Goal: Task Accomplishment & Management: Use online tool/utility

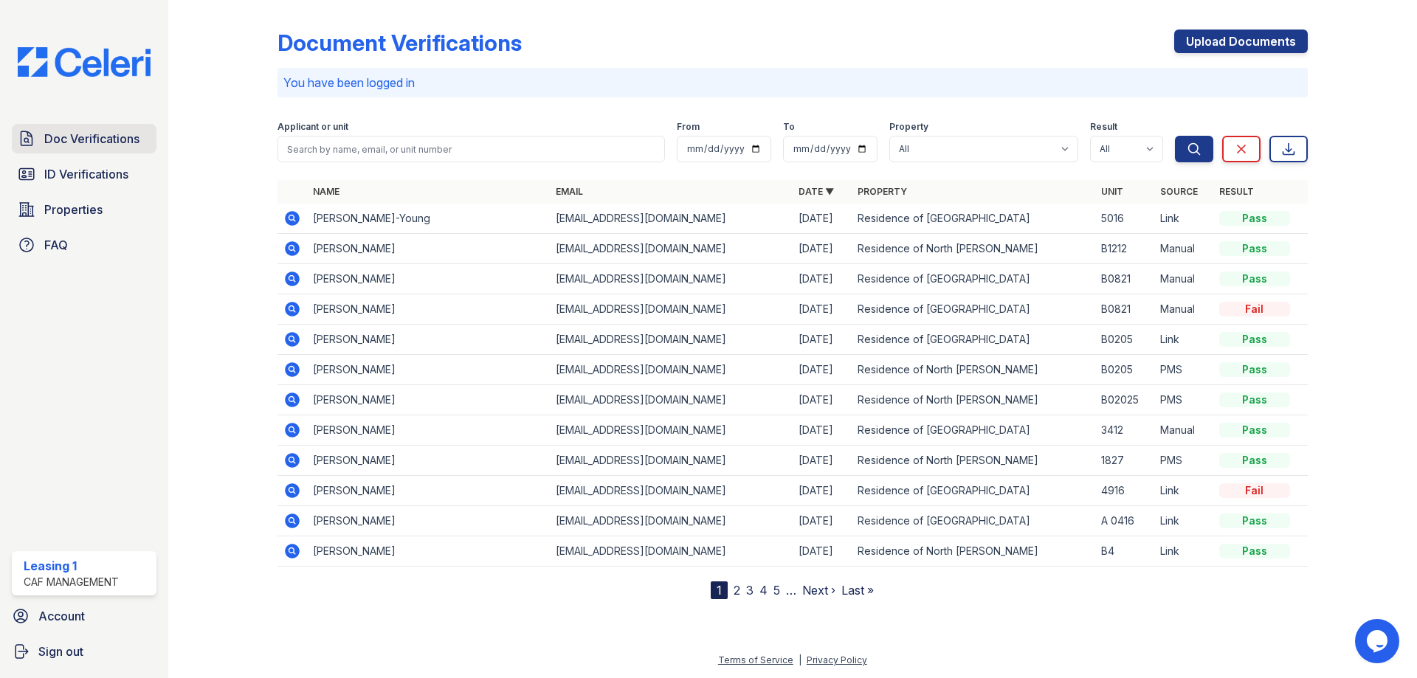
click at [142, 147] on link "Doc Verifications" at bounding box center [84, 139] width 145 height 30
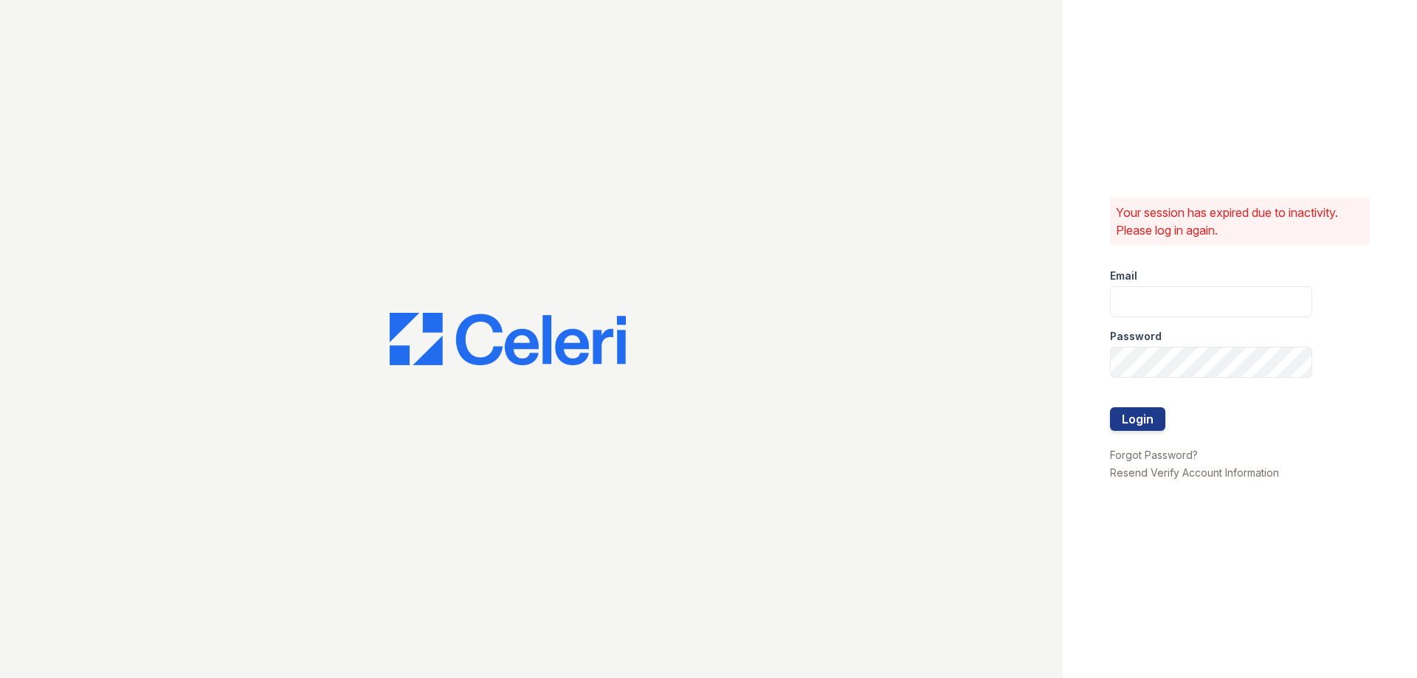
type input "residence1@cafmanagement.com"
click at [1136, 421] on button "Login" at bounding box center [1137, 420] width 55 height 24
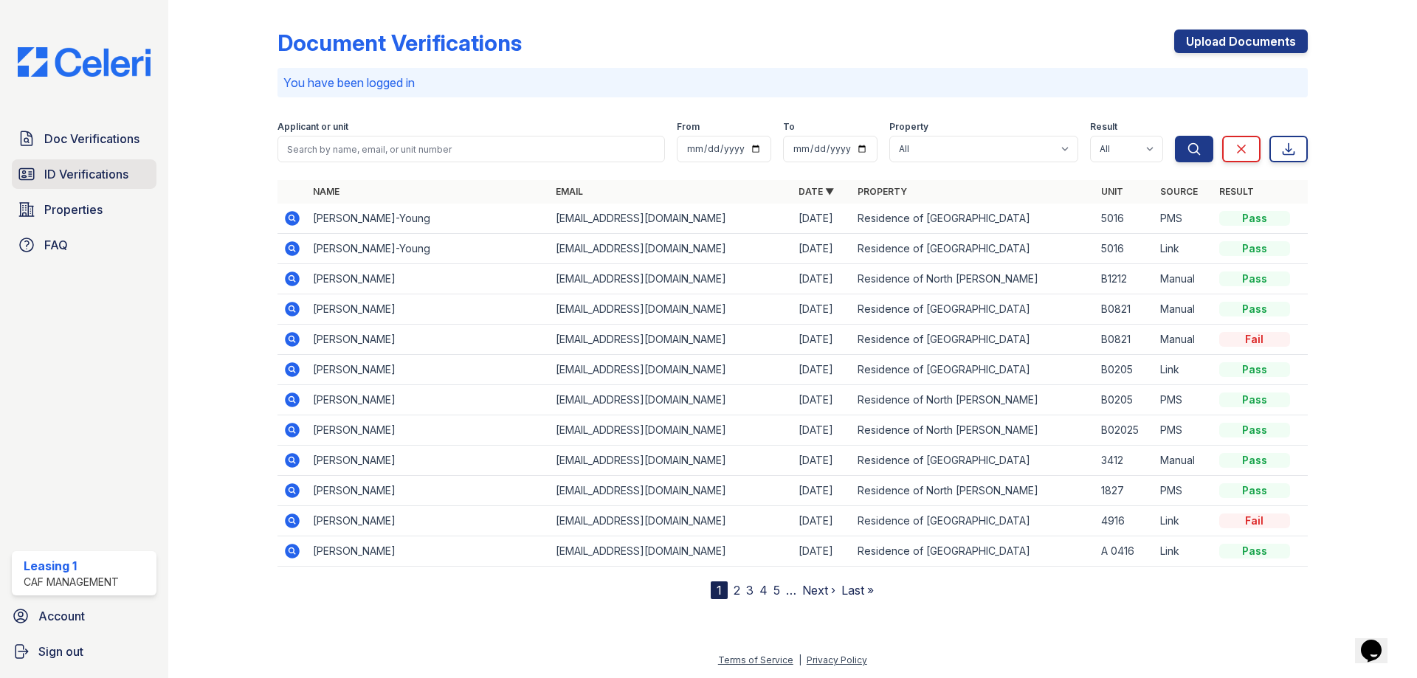
click at [130, 170] on link "ID Verifications" at bounding box center [84, 174] width 145 height 30
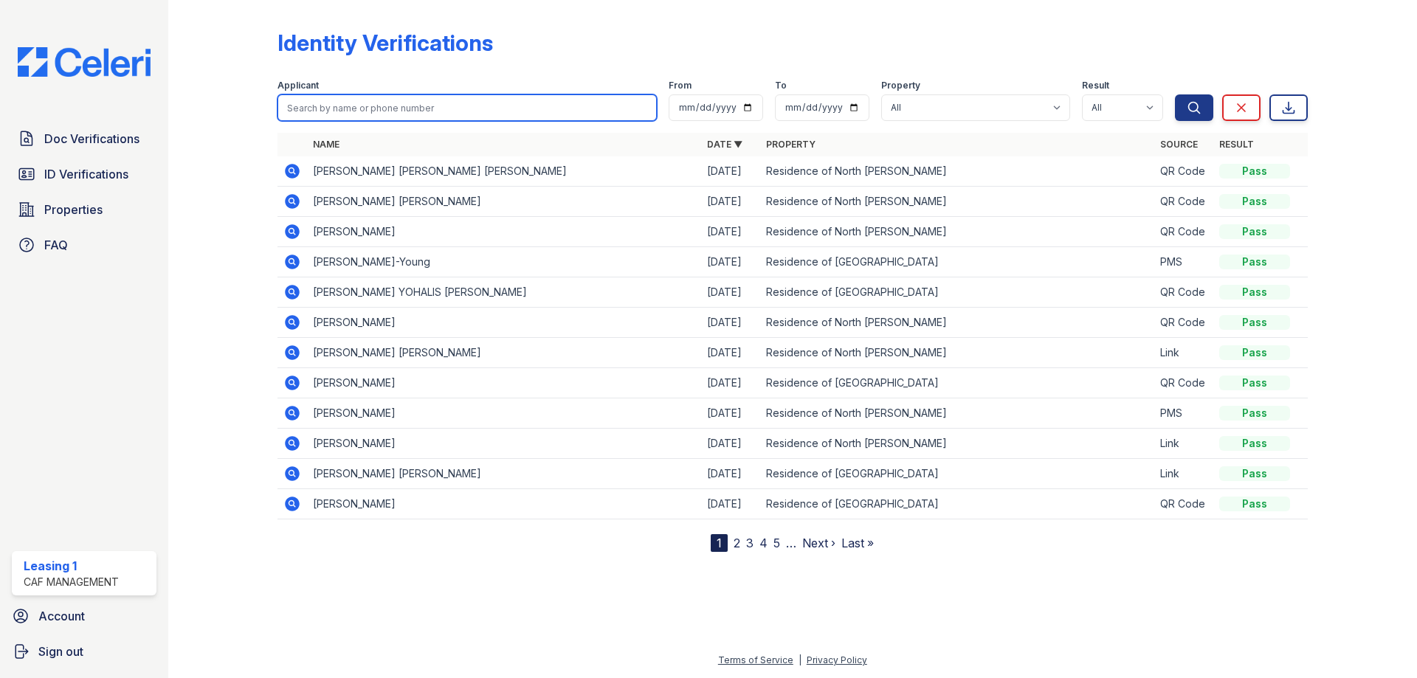
click at [323, 109] on input "search" at bounding box center [467, 107] width 379 height 27
type input "[PERSON_NAME]"
click at [1175, 94] on button "Search" at bounding box center [1194, 107] width 38 height 27
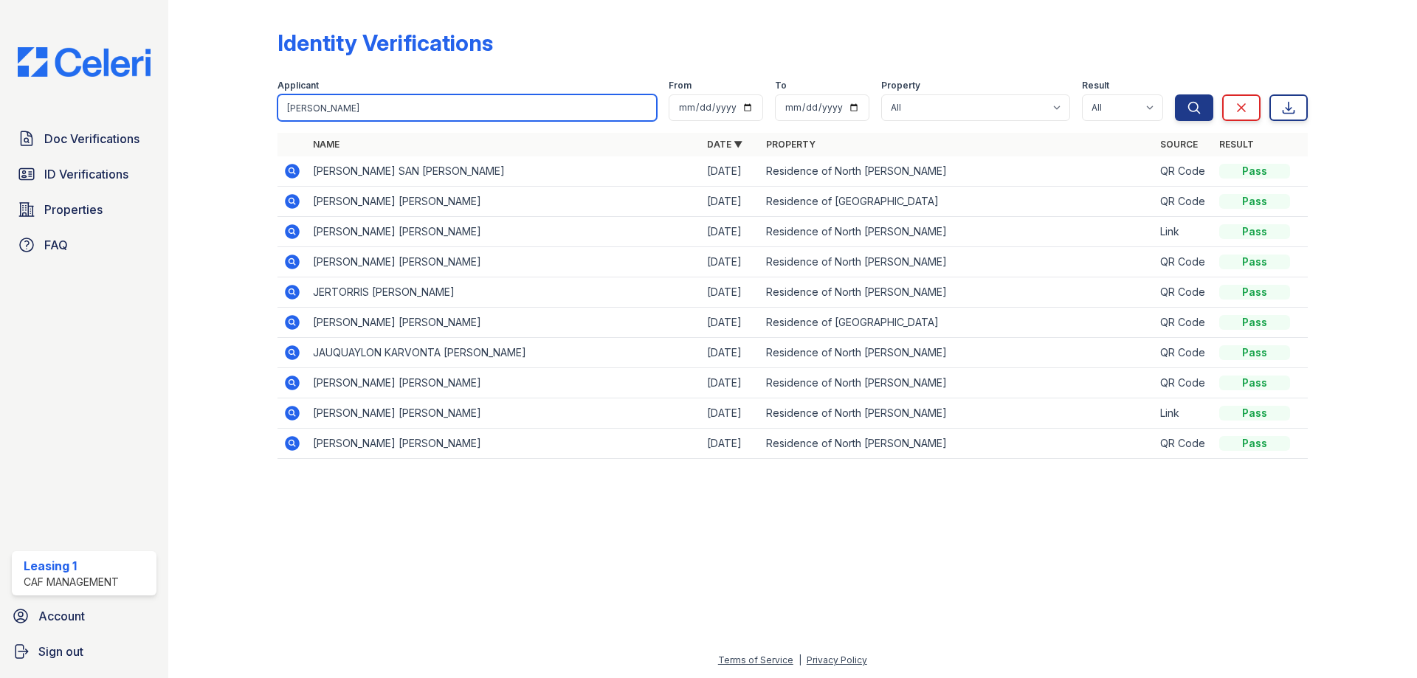
drag, startPoint x: 339, startPoint y: 114, endPoint x: 168, endPoint y: 111, distance: 171.3
click at [174, 109] on div "Identity Verifications Filter Applicant [PERSON_NAME] From To Property All Resi…" at bounding box center [792, 339] width 1249 height 678
type input "[PERSON_NAME]"
click at [1175, 94] on button "Search" at bounding box center [1194, 107] width 38 height 27
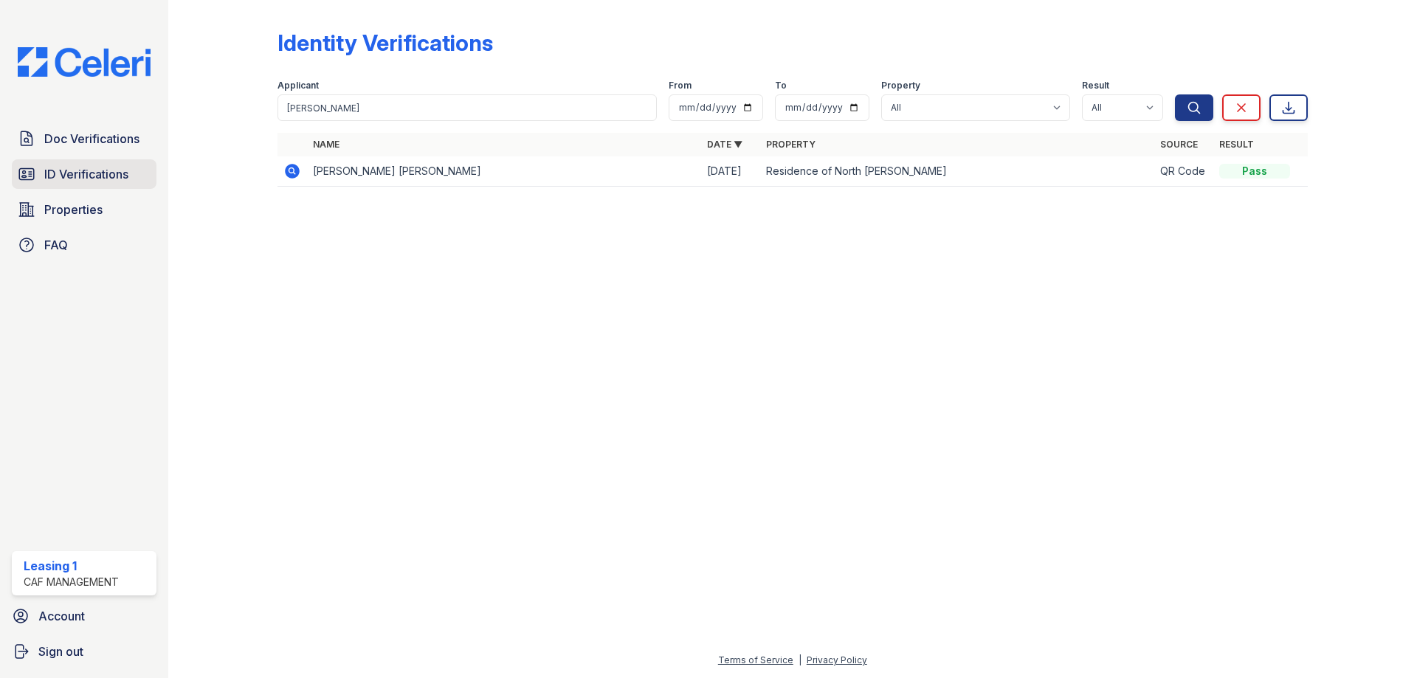
click at [128, 168] on span "ID Verifications" at bounding box center [86, 174] width 84 height 18
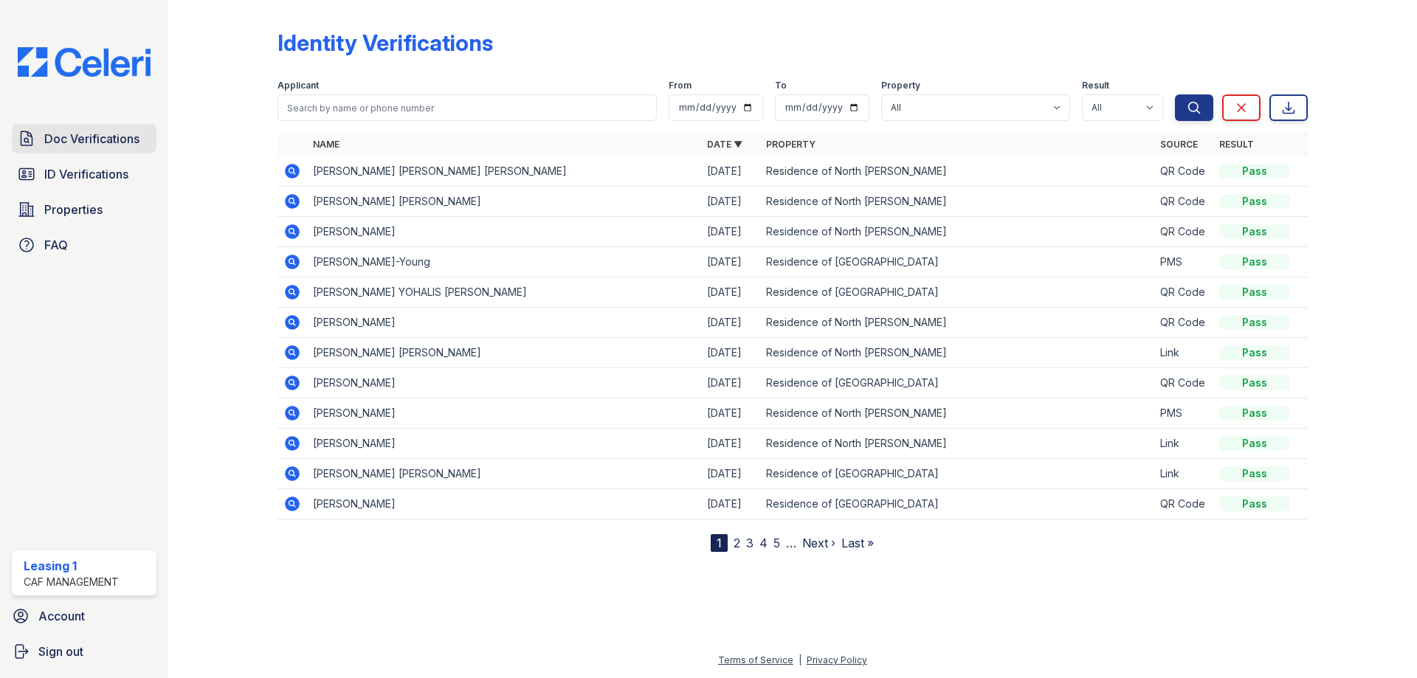
click at [117, 134] on span "Doc Verifications" at bounding box center [91, 139] width 95 height 18
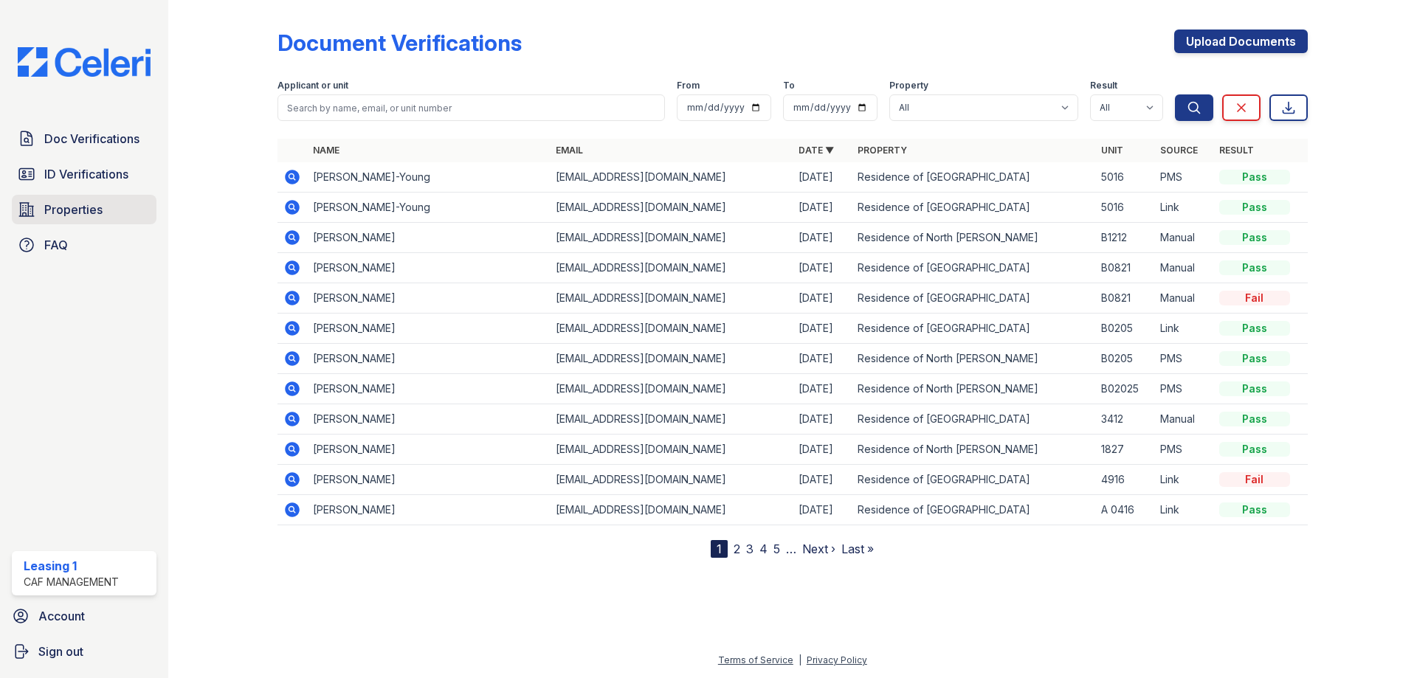
click at [94, 202] on span "Properties" at bounding box center [73, 210] width 58 height 18
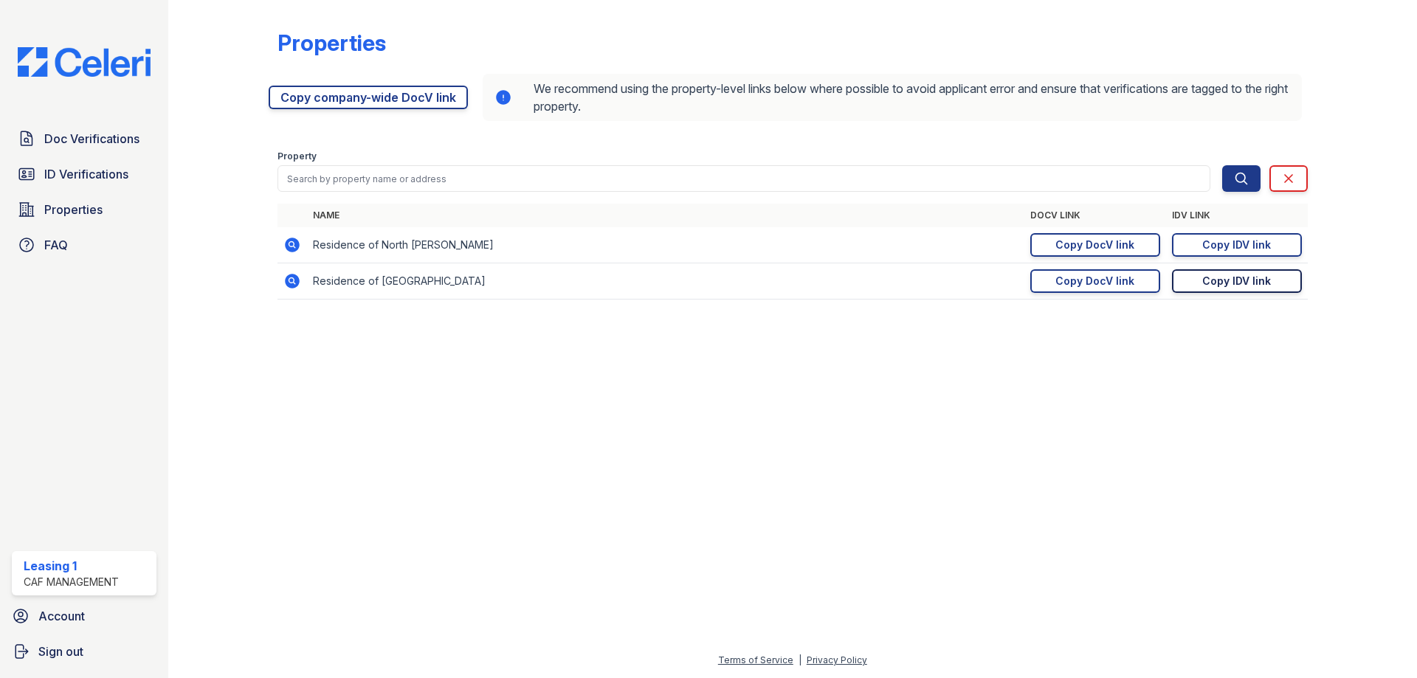
drag, startPoint x: 1275, startPoint y: 287, endPoint x: 1245, endPoint y: 287, distance: 29.5
click at [1274, 287] on link "Copy IDV link Copy link" at bounding box center [1237, 281] width 130 height 24
click at [97, 129] on link "Doc Verifications" at bounding box center [84, 139] width 145 height 30
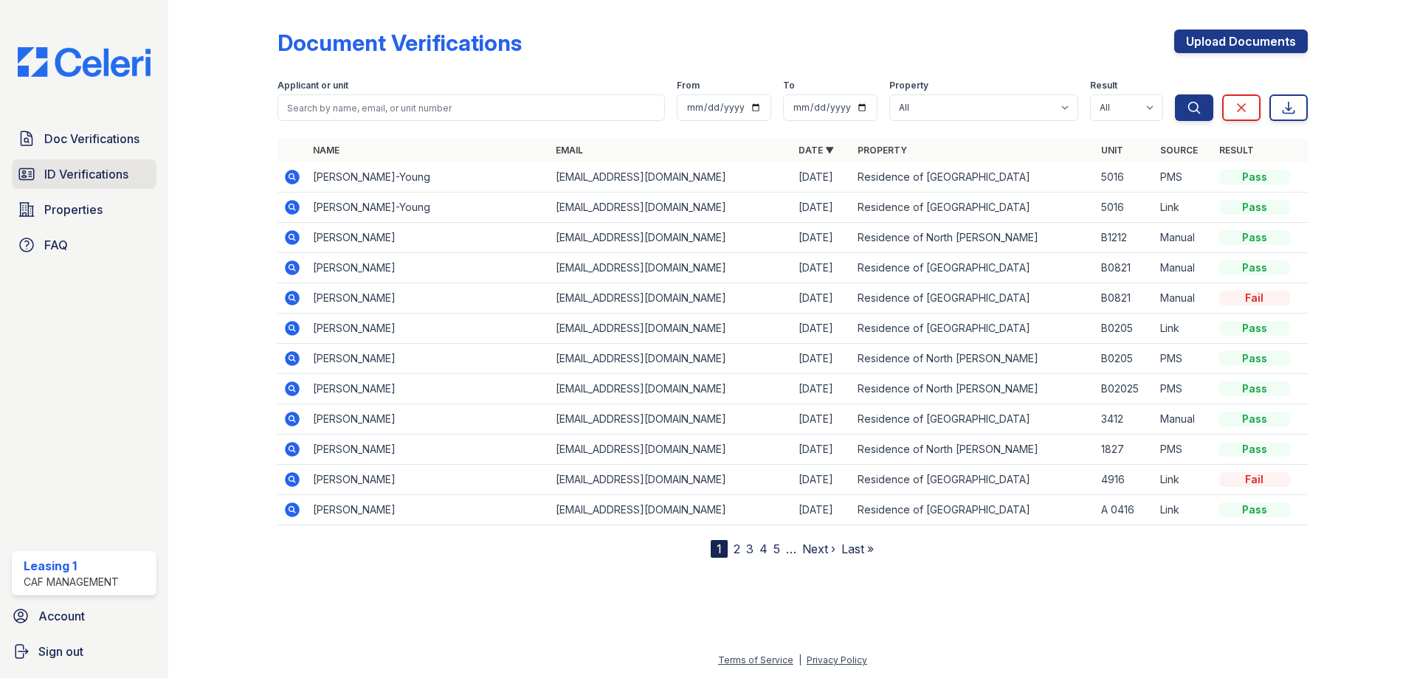
click at [105, 176] on span "ID Verifications" at bounding box center [86, 174] width 84 height 18
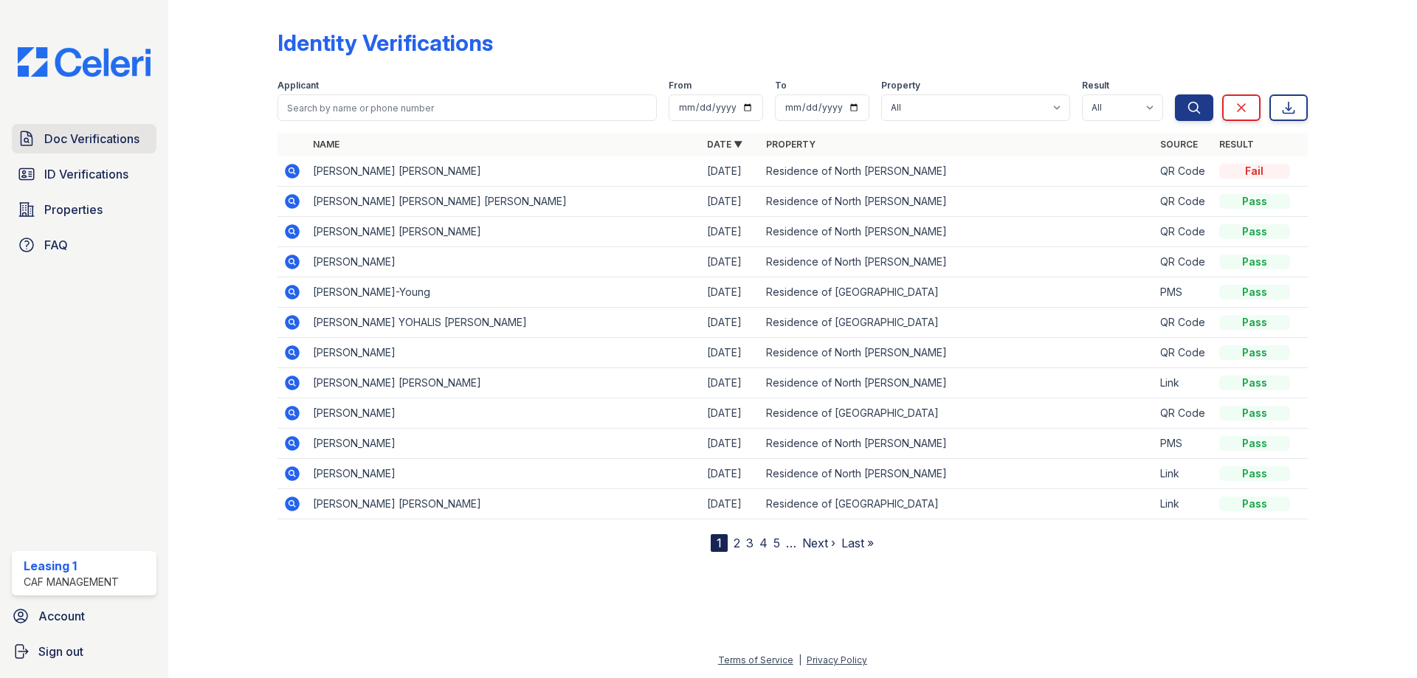
click at [84, 143] on span "Doc Verifications" at bounding box center [91, 139] width 95 height 18
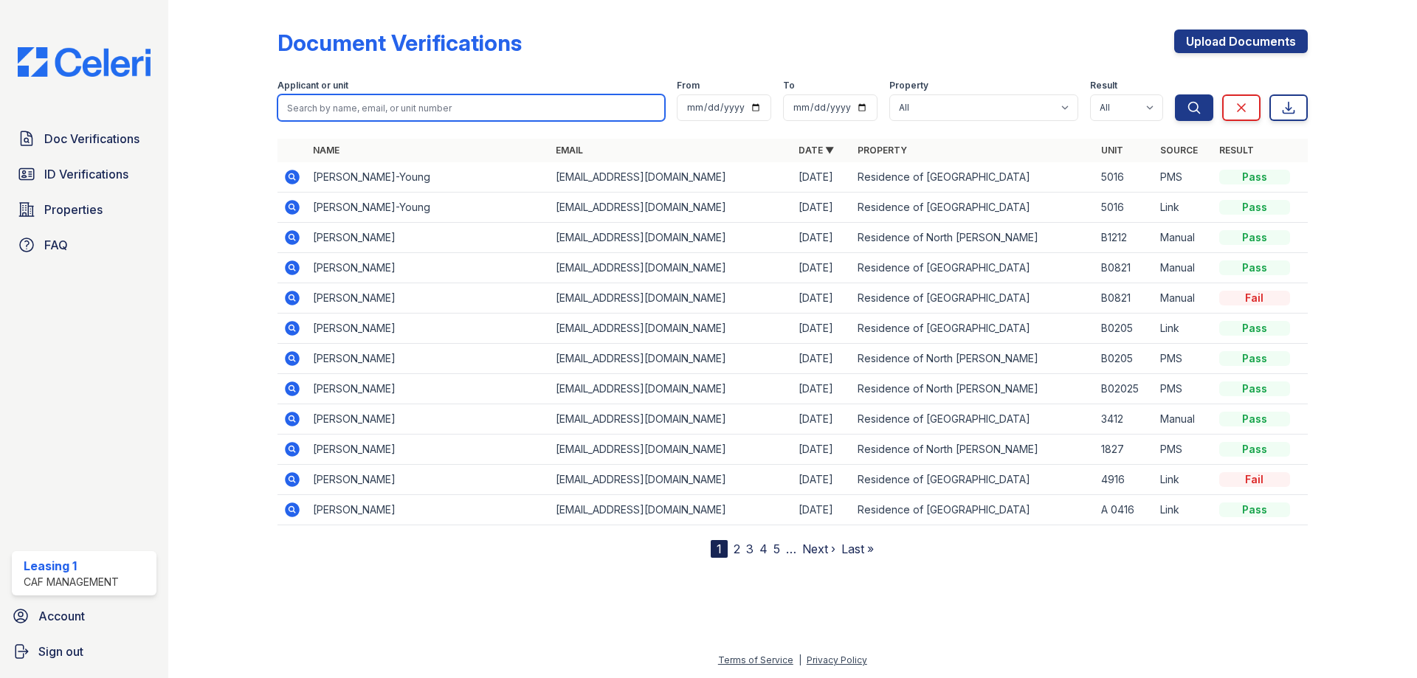
click at [409, 108] on input "search" at bounding box center [472, 107] width 388 height 27
type input "[PERSON_NAME]"
click at [1175, 94] on button "Search" at bounding box center [1194, 107] width 38 height 27
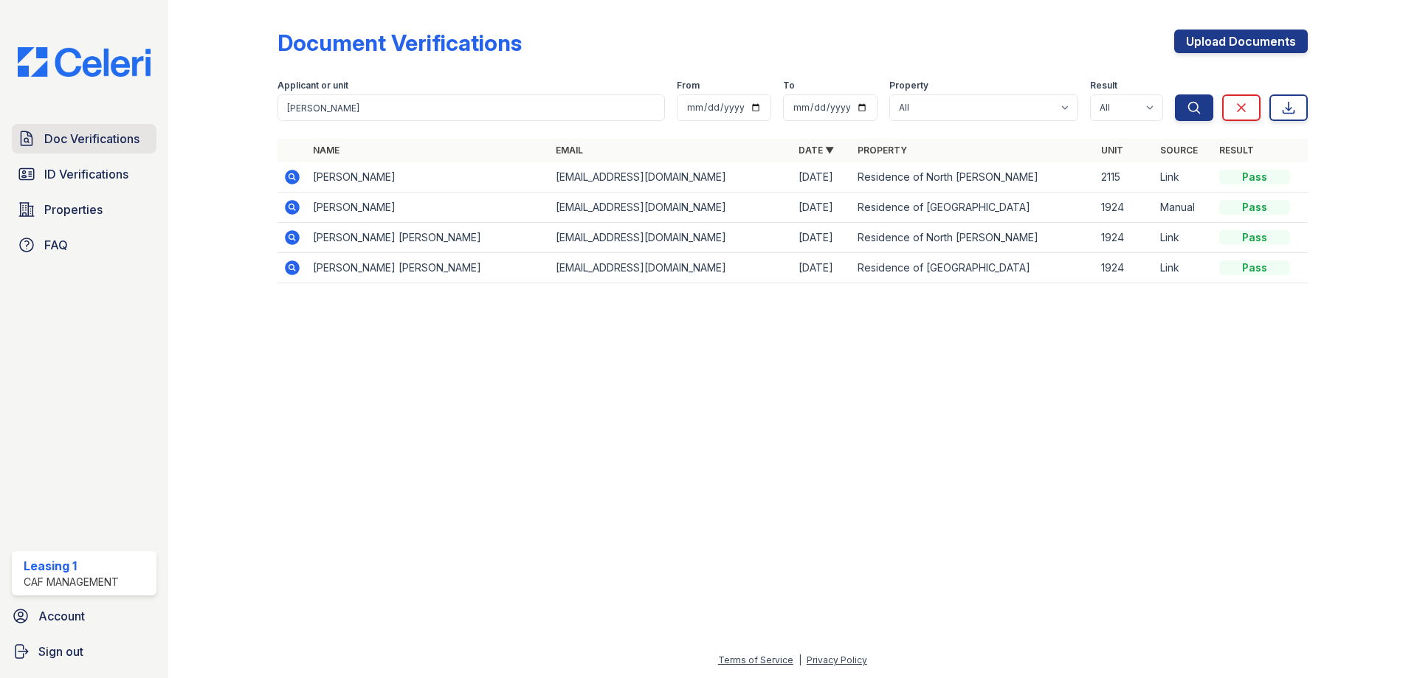
click at [92, 154] on link "Doc Verifications" at bounding box center [84, 139] width 145 height 30
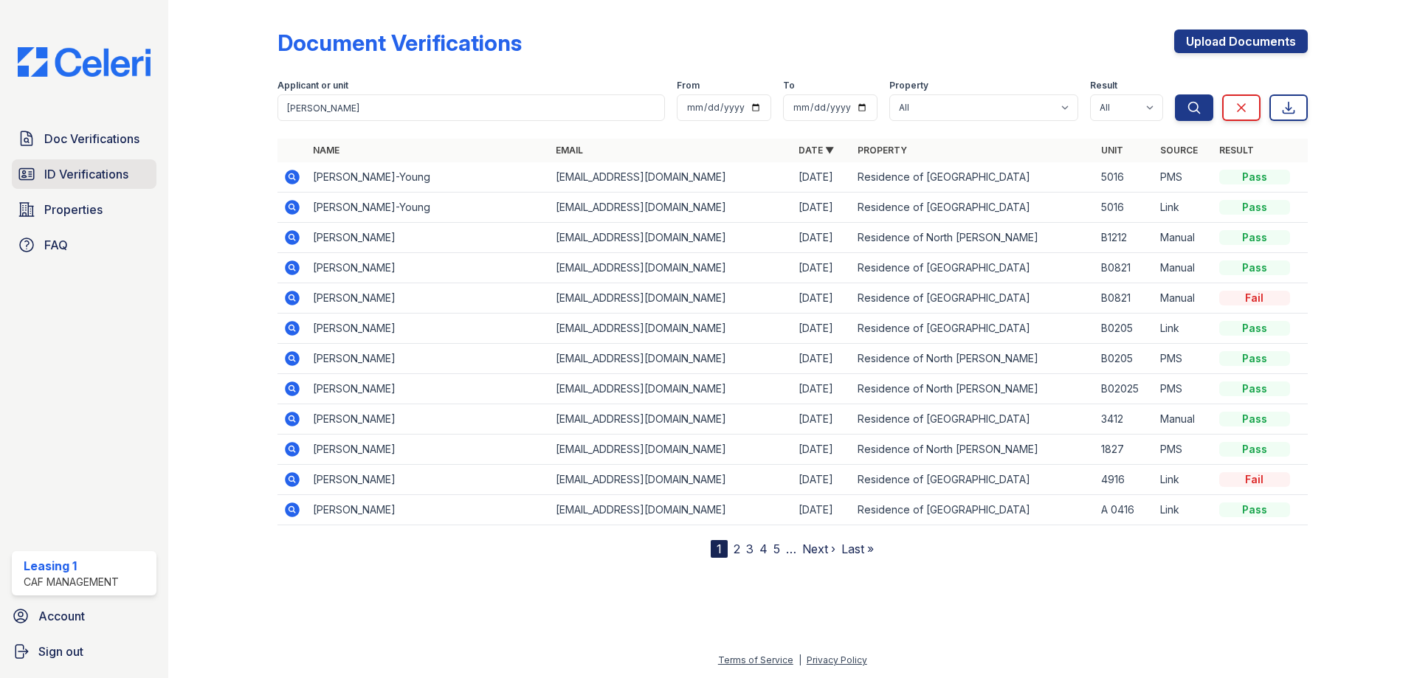
click at [97, 174] on span "ID Verifications" at bounding box center [86, 174] width 84 height 18
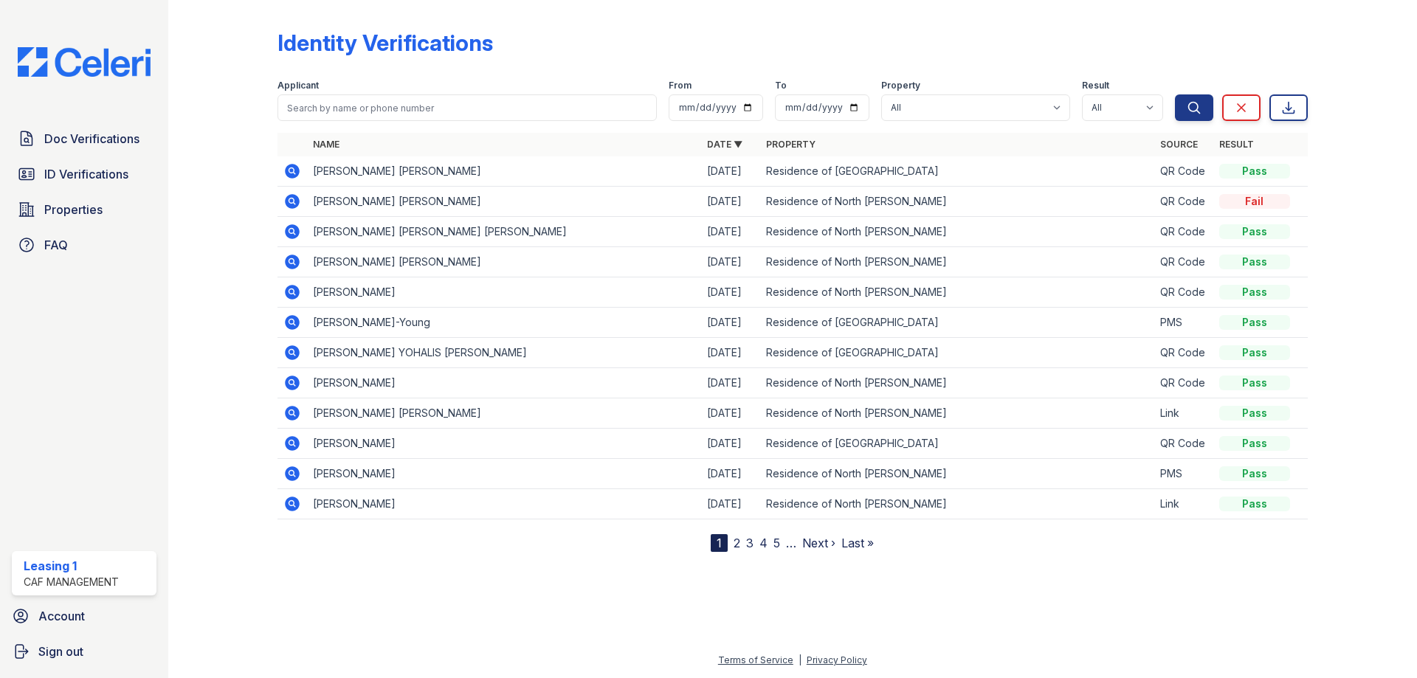
click at [295, 201] on icon at bounding box center [292, 201] width 15 height 15
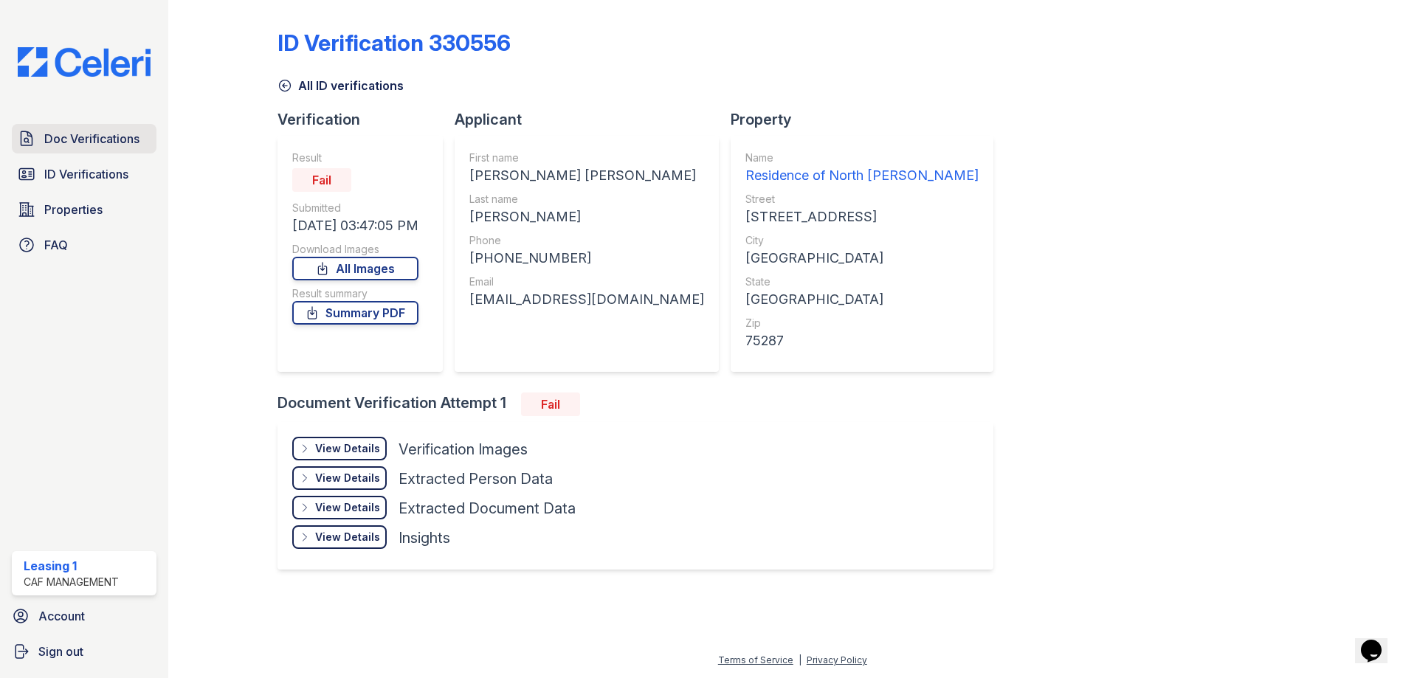
click at [107, 133] on span "Doc Verifications" at bounding box center [91, 139] width 95 height 18
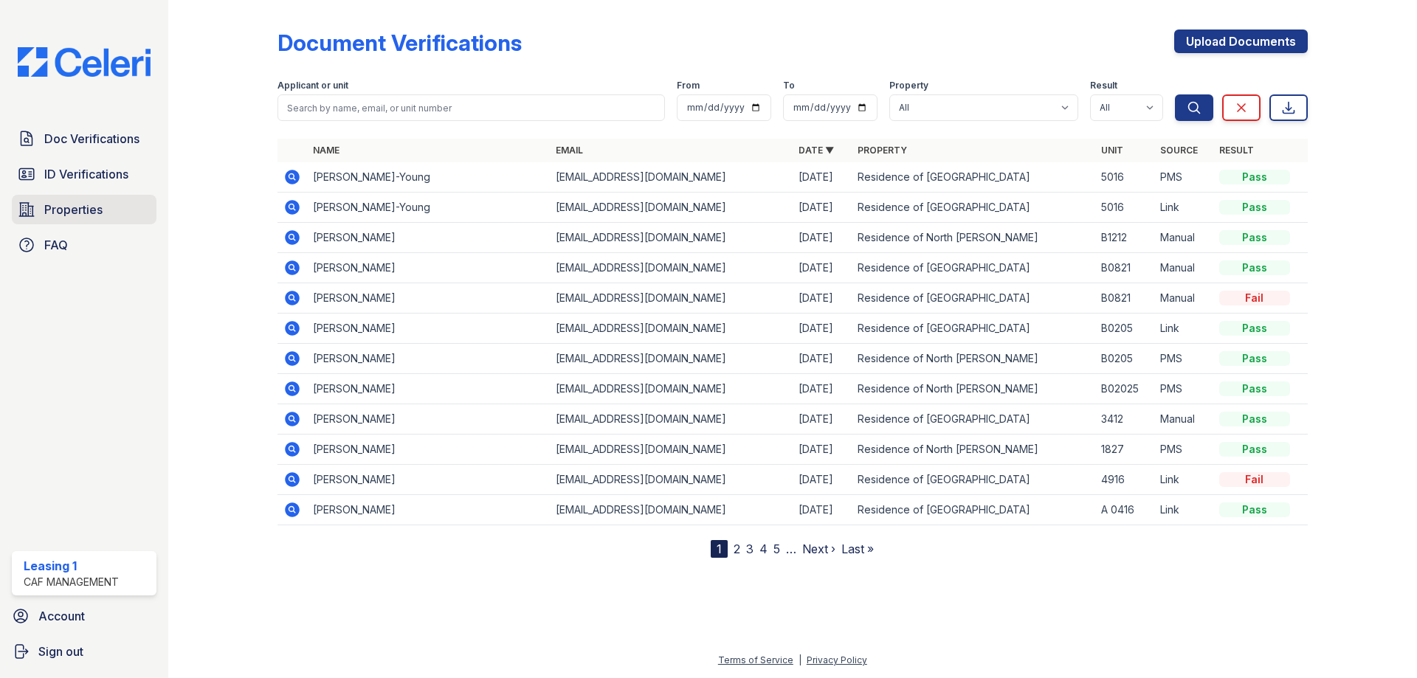
click at [95, 205] on span "Properties" at bounding box center [73, 210] width 58 height 18
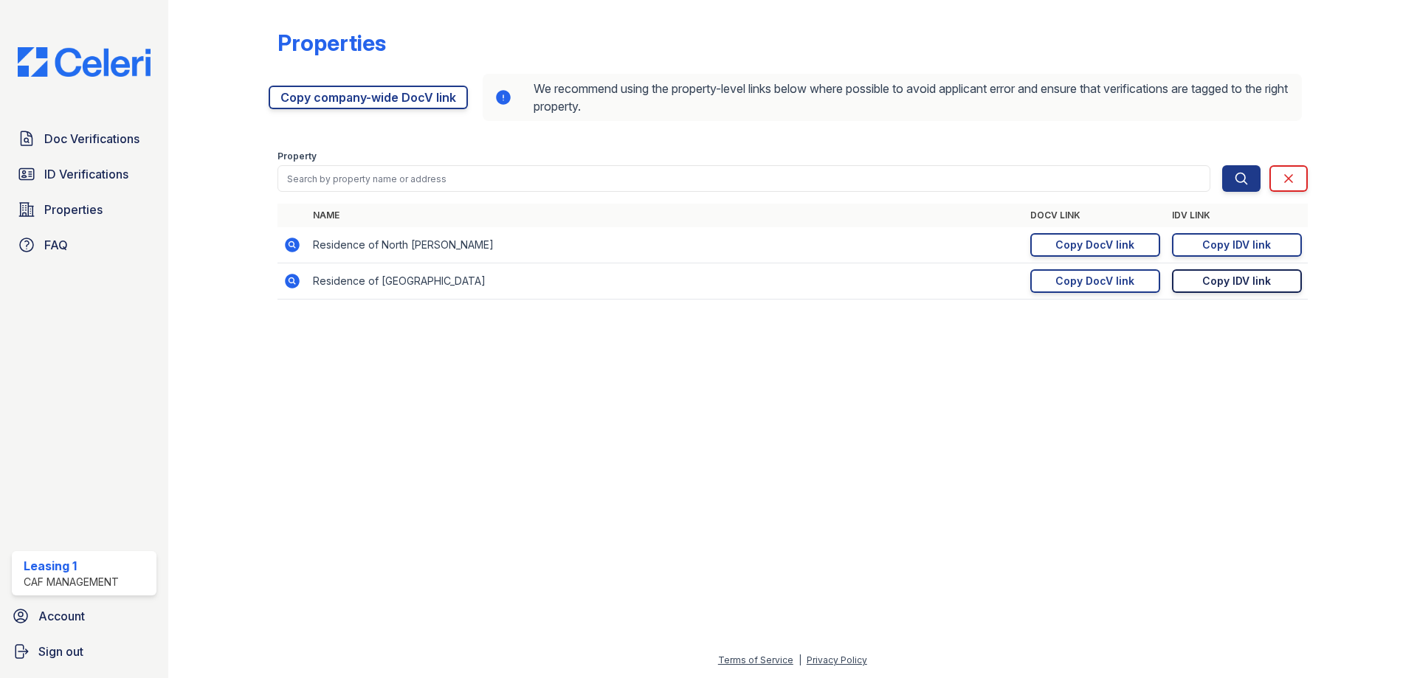
click at [1280, 282] on link "Copy IDV link Copy link" at bounding box center [1237, 281] width 130 height 24
click at [80, 166] on span "ID Verifications" at bounding box center [86, 174] width 84 height 18
